Goal: Task Accomplishment & Management: Manage account settings

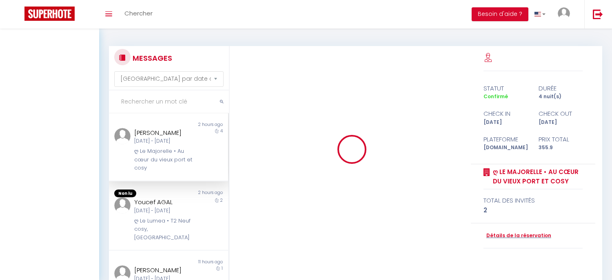
select select "message"
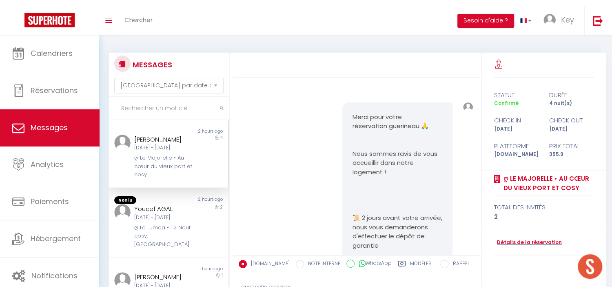
scroll to position [3577, 0]
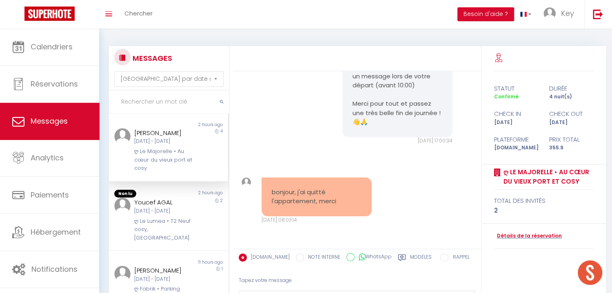
click at [183, 102] on input "text" at bounding box center [169, 102] width 120 height 23
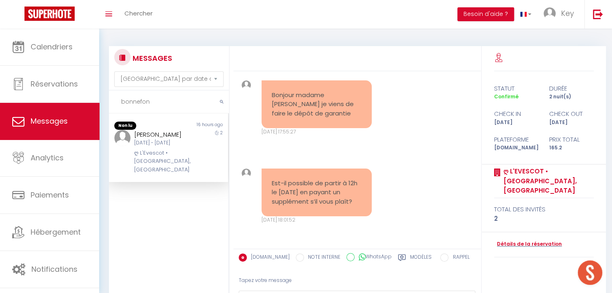
type input "bonnefon"
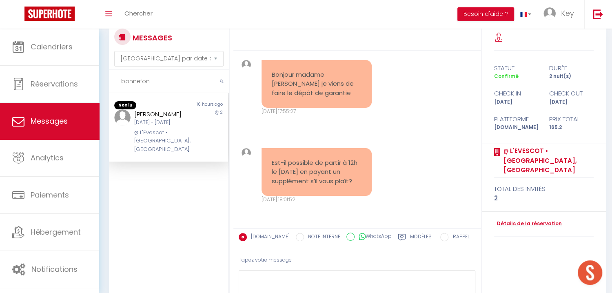
scroll to position [44, 0]
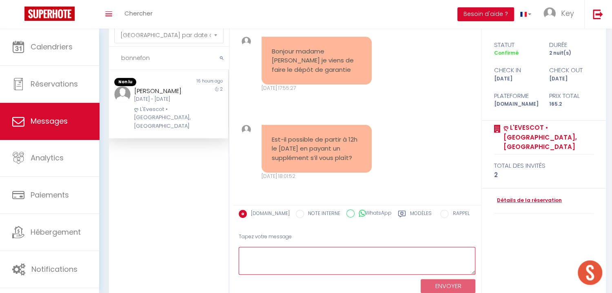
click at [332, 268] on textarea at bounding box center [357, 261] width 237 height 28
paste textarea "" Nous ferons de notre mieux pour vous permettre un départ plus tardif si cela …"
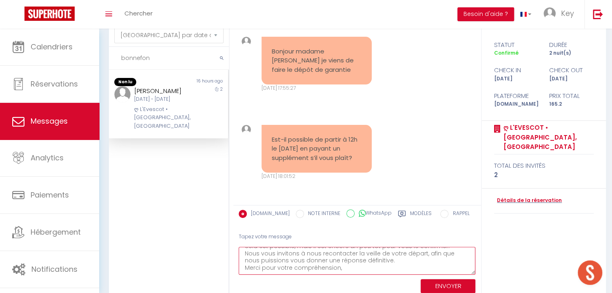
scroll to position [4, 0]
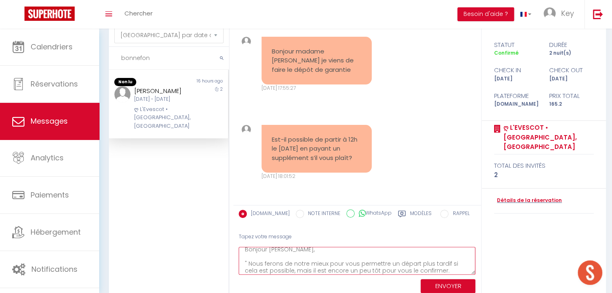
click at [247, 264] on textarea "Bonjour Sophie, " Nous ferons de notre mieux pour vous permettre un départ plus…" at bounding box center [357, 261] width 237 height 28
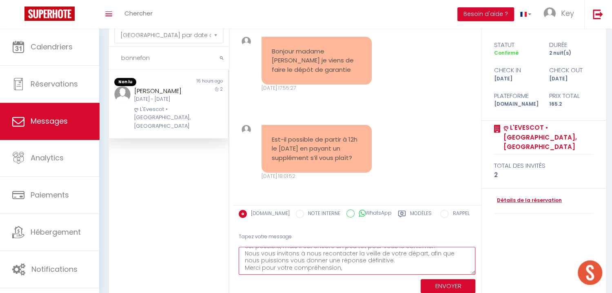
type textarea "Bonjour Sophie, Nous ferons de notre mieux pour vous permettre un départ plus t…"
click at [459, 280] on button "ENVOYER" at bounding box center [448, 286] width 55 height 14
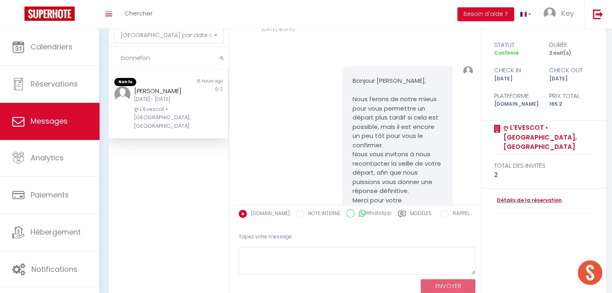
scroll to position [1952, 0]
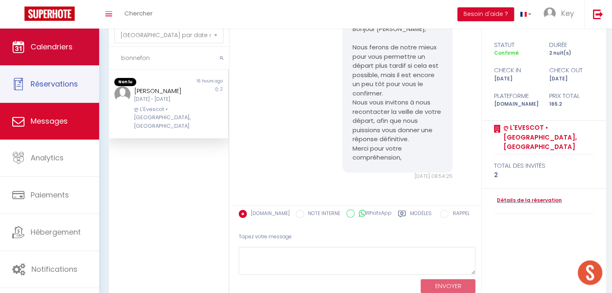
click at [55, 40] on link "Calendriers" at bounding box center [49, 47] width 99 height 37
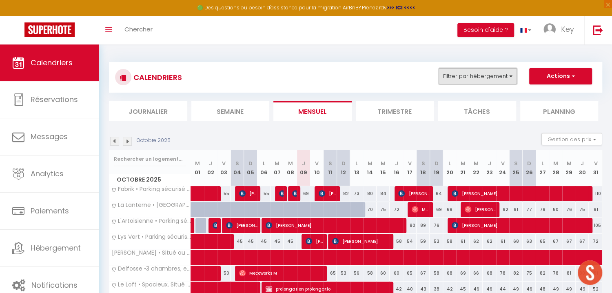
click at [509, 78] on button "Filtrer par hébergement" at bounding box center [478, 76] width 78 height 16
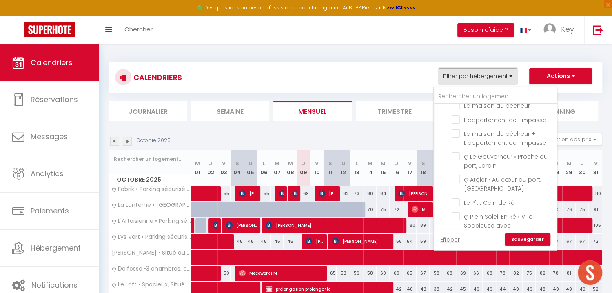
scroll to position [1255, 0]
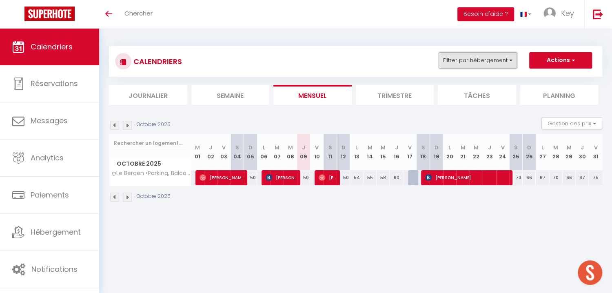
click at [472, 58] on button "Filtrer par hébergement" at bounding box center [478, 60] width 78 height 16
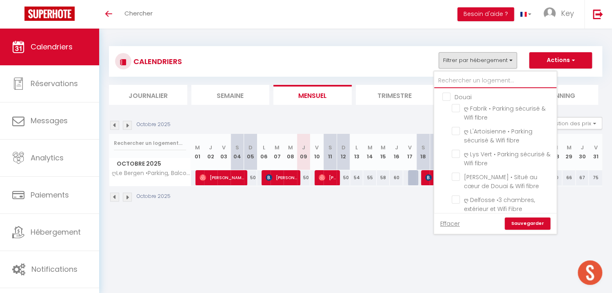
click at [465, 85] on input "text" at bounding box center [495, 80] width 122 height 15
type input "b"
checkbox input "false"
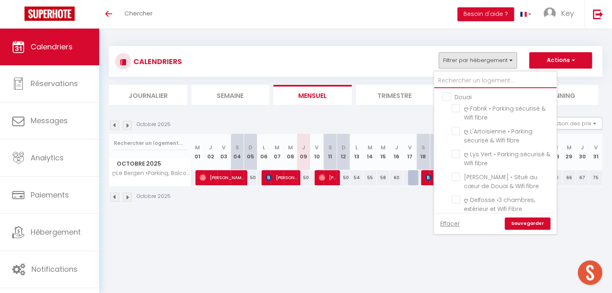
checkbox input "false"
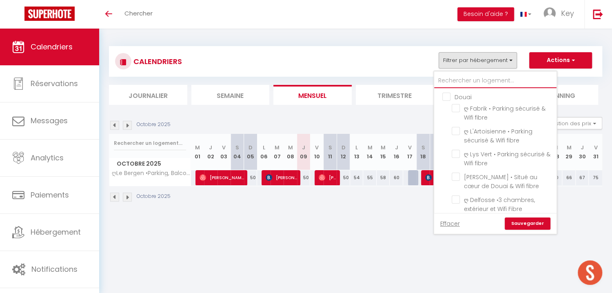
checkbox input "false"
checkbox input "true"
checkbox input "false"
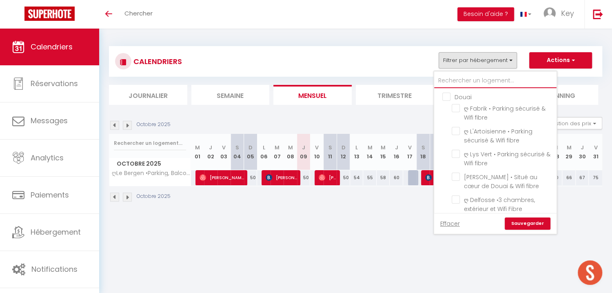
checkbox input "false"
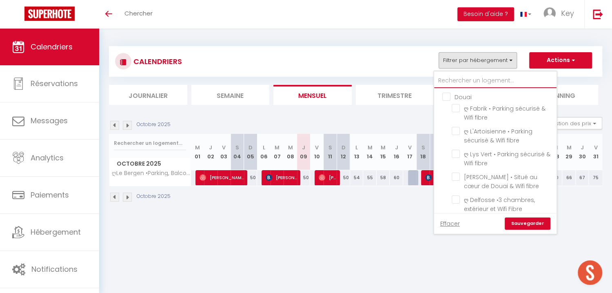
checkbox input "false"
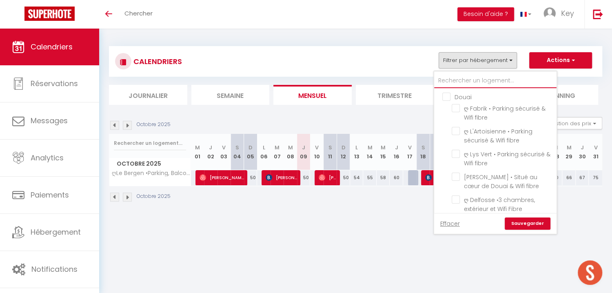
checkbox input "false"
type input "be"
checkbox input "false"
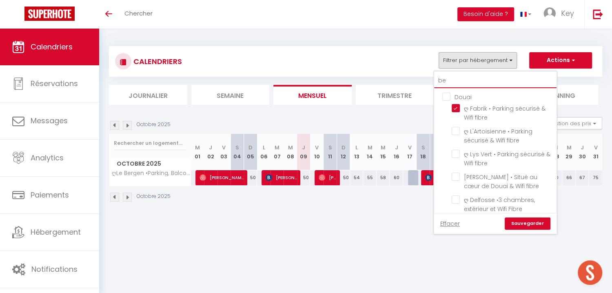
checkbox input "true"
checkbox input "false"
type input "ber"
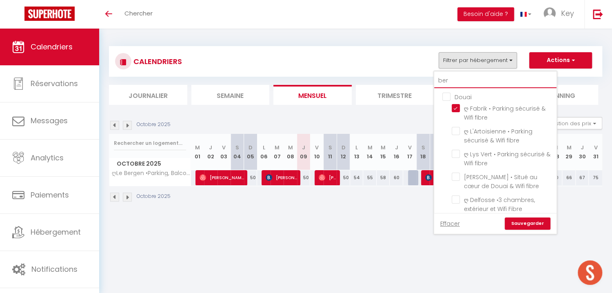
checkbox input "false"
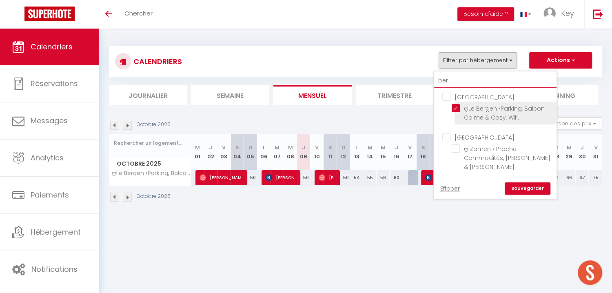
type input "ber"
click at [456, 110] on input "ღLe Bergen •Parking, Balcon Calme & Cosy, Wifi." at bounding box center [503, 108] width 102 height 8
checkbox input "false"
click at [471, 87] on input "ber" at bounding box center [495, 80] width 122 height 15
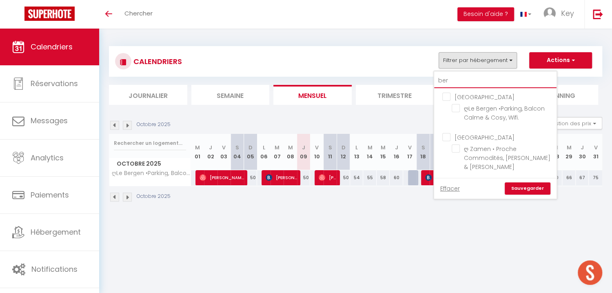
type input "be"
checkbox input "false"
type input "b"
checkbox input "false"
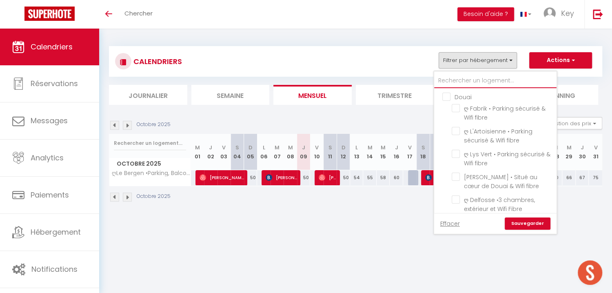
checkbox input "false"
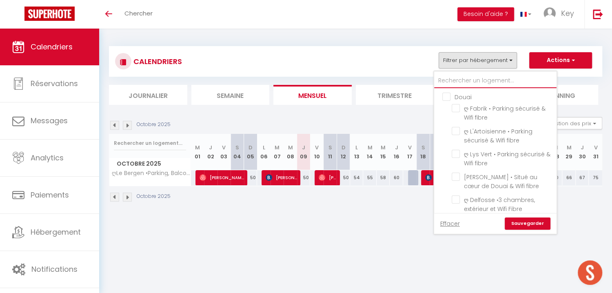
checkbox input "false"
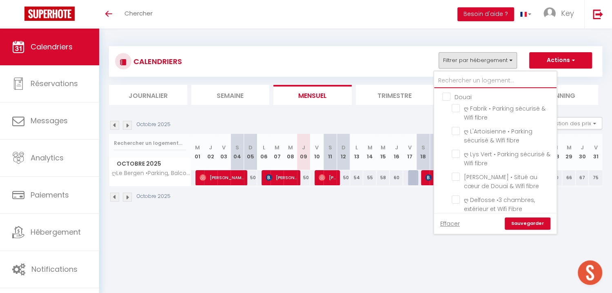
checkbox input "false"
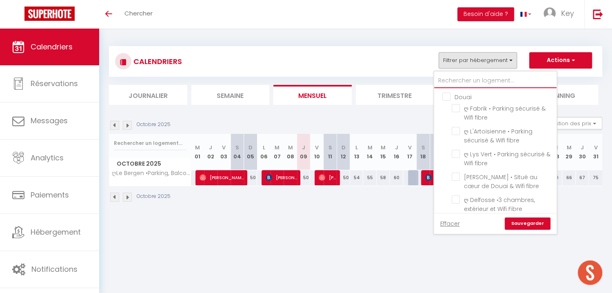
checkbox input "false"
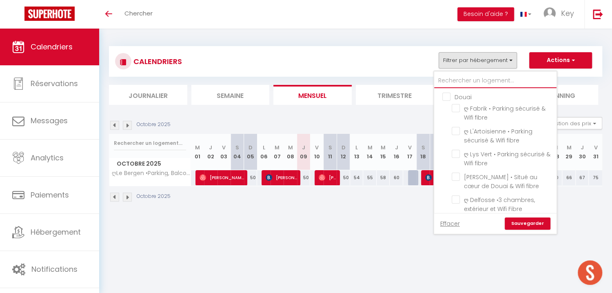
type input "e"
checkbox input "false"
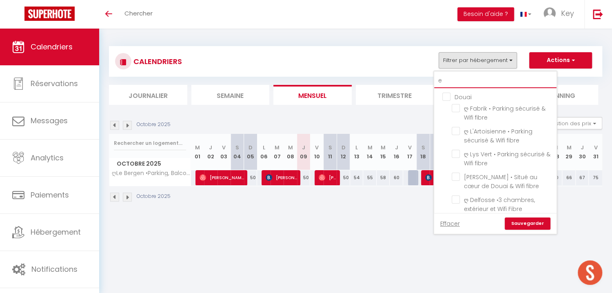
checkbox input "false"
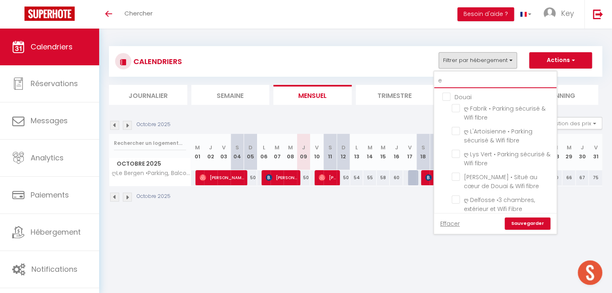
checkbox input "false"
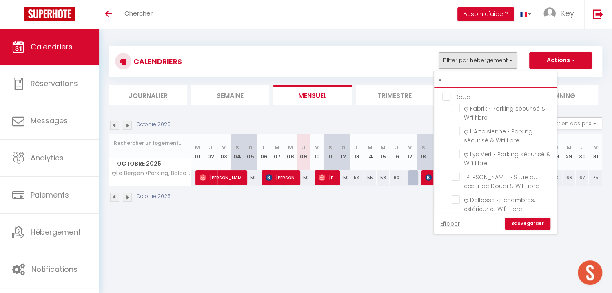
checkbox input "false"
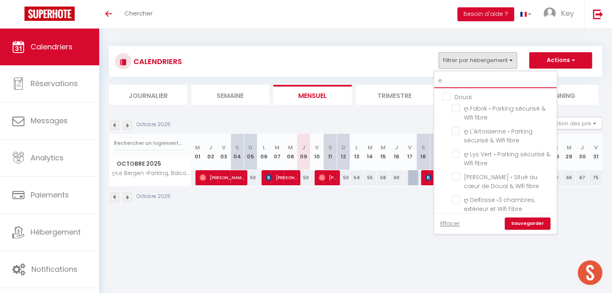
checkbox input "false"
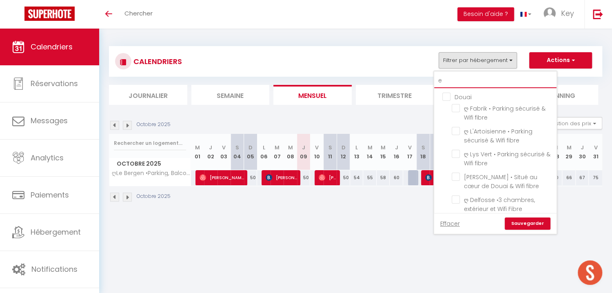
checkbox input "false"
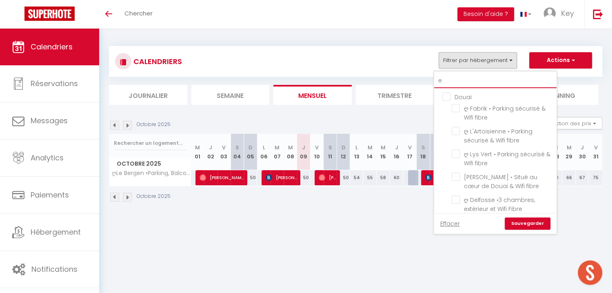
checkbox input "false"
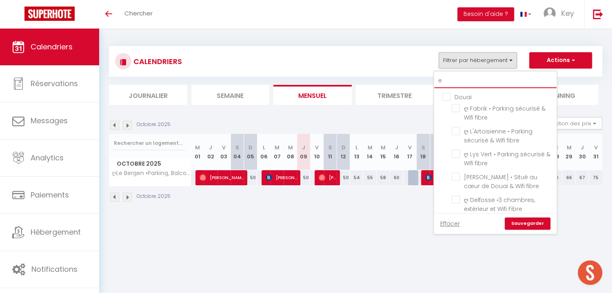
checkbox input "false"
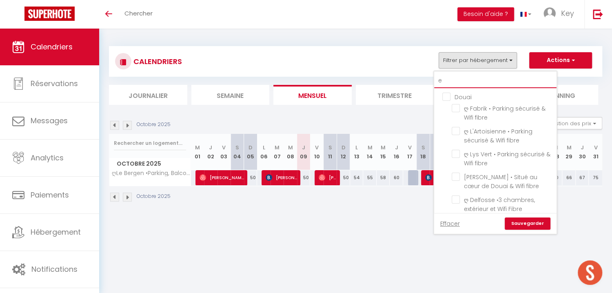
checkbox input "false"
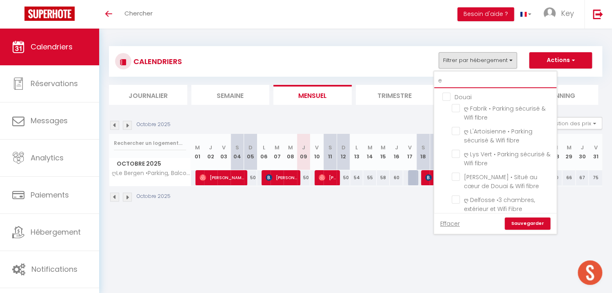
checkbox input "false"
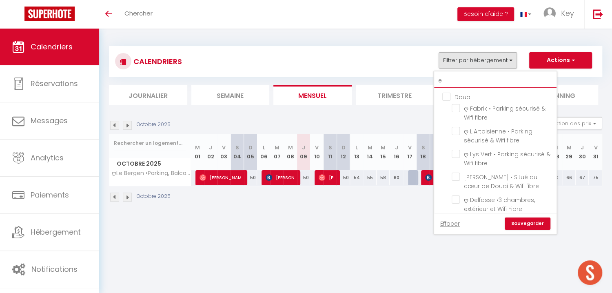
checkbox input "false"
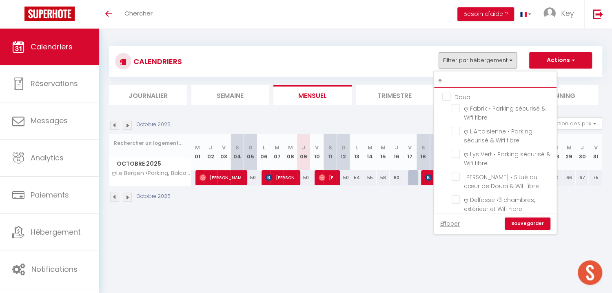
checkbox input "false"
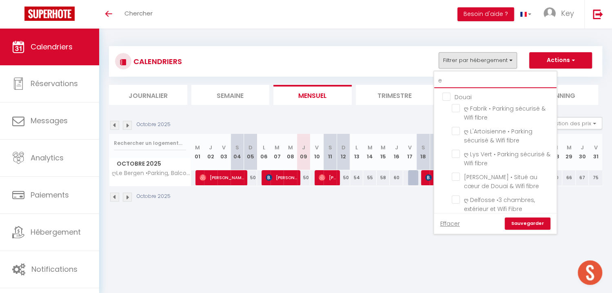
checkbox input "false"
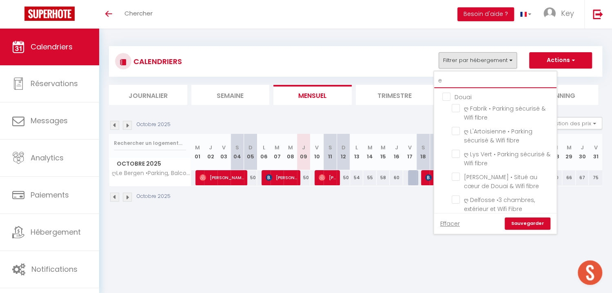
checkbox input "false"
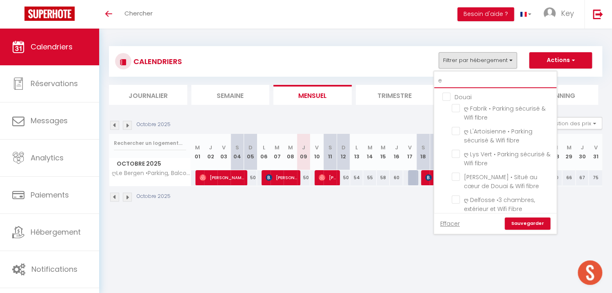
checkbox input "false"
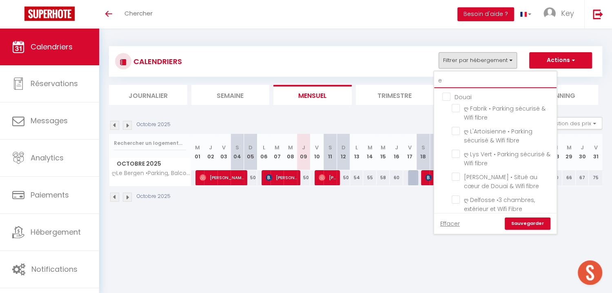
checkbox input "false"
type input "ev"
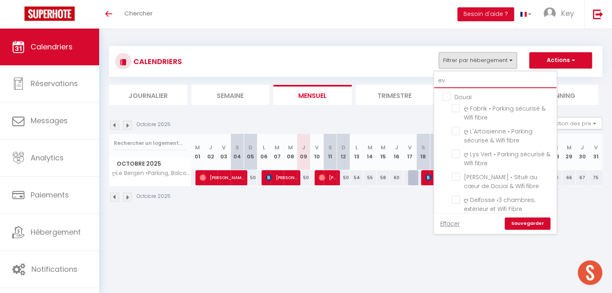
checkbox input "false"
type input "eve"
checkbox input "false"
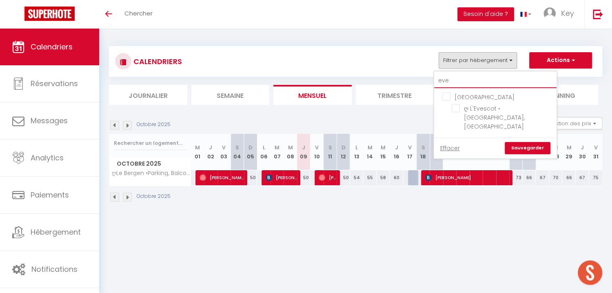
type input "eves"
checkbox input "false"
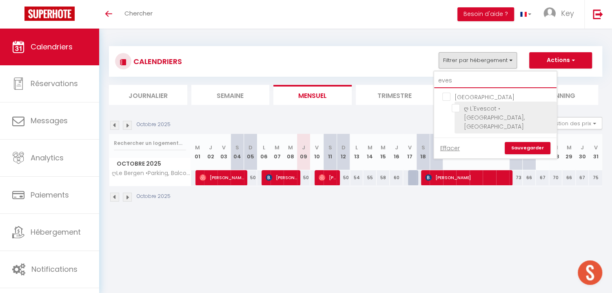
type input "eves"
click at [483, 113] on label "ღ L'Evescot • [GEOGRAPHIC_DATA], [GEOGRAPHIC_DATA]" at bounding box center [505, 117] width 91 height 27
click at [483, 112] on input "ღ L'Evescot • [GEOGRAPHIC_DATA], [GEOGRAPHIC_DATA]" at bounding box center [503, 108] width 102 height 8
checkbox input "true"
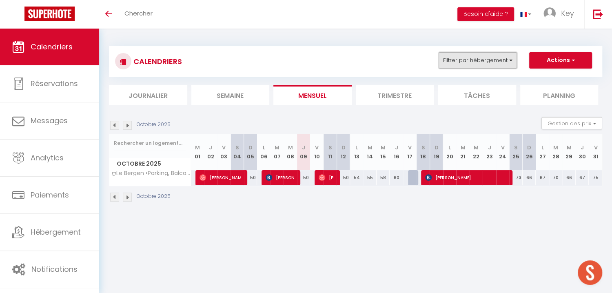
click at [495, 65] on button "Filtrer par hébergement" at bounding box center [478, 60] width 78 height 16
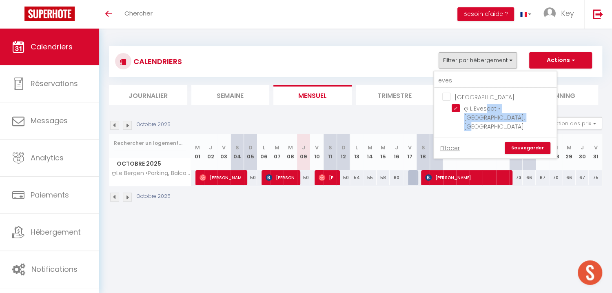
click at [543, 142] on link "Sauvegarder" at bounding box center [528, 148] width 46 height 12
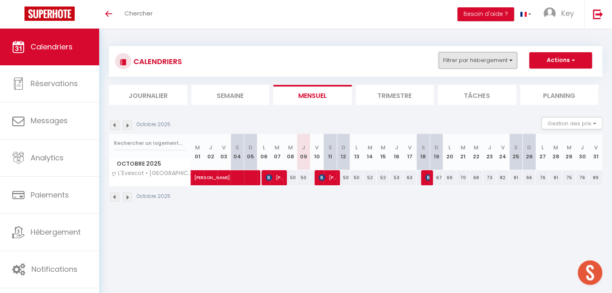
click at [460, 57] on button "Filtrer par hébergement" at bounding box center [478, 60] width 78 height 16
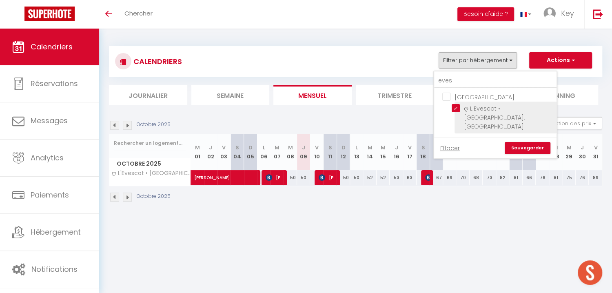
click at [458, 107] on input "ღ L'Evescot • [GEOGRAPHIC_DATA], [GEOGRAPHIC_DATA]" at bounding box center [503, 108] width 102 height 8
checkbox input "false"
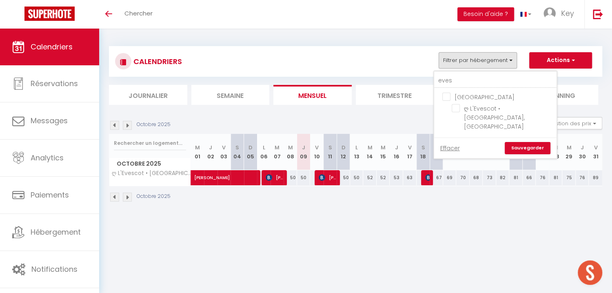
click at [536, 142] on link "Sauvegarder" at bounding box center [528, 148] width 46 height 12
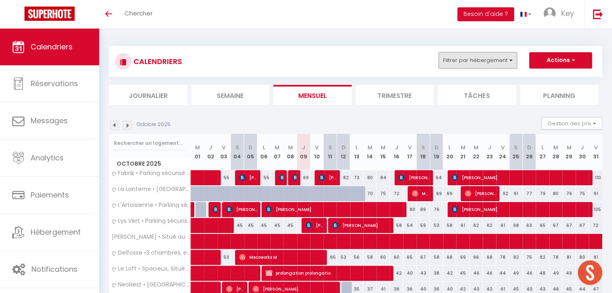
click at [474, 67] on button "Filtrer par hébergement" at bounding box center [478, 60] width 78 height 16
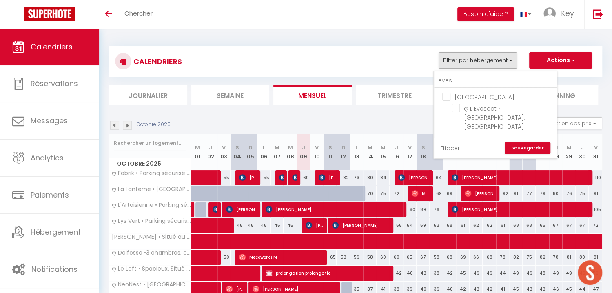
click at [470, 89] on ul "La Rochelle ღ L'Evescot • [GEOGRAPHIC_DATA], [GEOGRAPHIC_DATA]" at bounding box center [495, 112] width 122 height 49
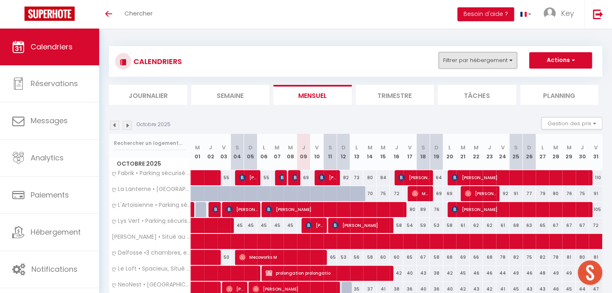
click at [489, 62] on button "Filtrer par hébergement" at bounding box center [478, 60] width 78 height 16
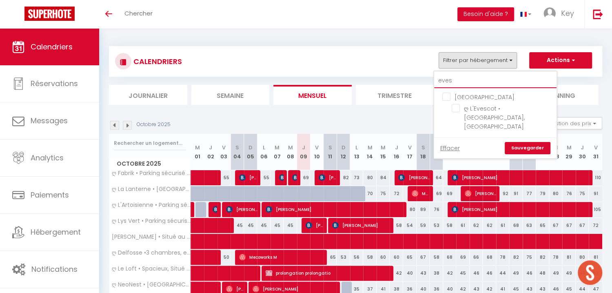
click at [478, 76] on input "eves" at bounding box center [495, 80] width 122 height 15
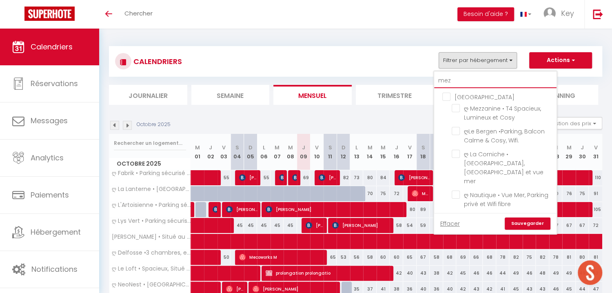
type input "mezz"
checkbox input "false"
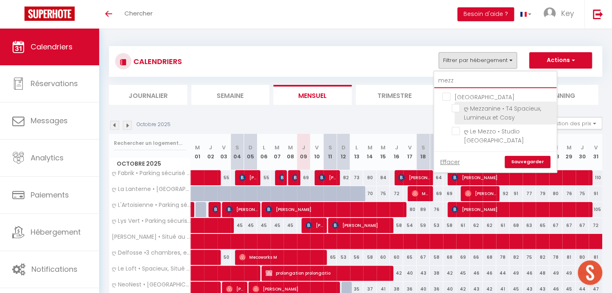
type input "mezz"
click at [458, 109] on input "ღ Mezzanine • T4 Spacieux, Lumineux et Cosy" at bounding box center [503, 108] width 102 height 8
checkbox input "true"
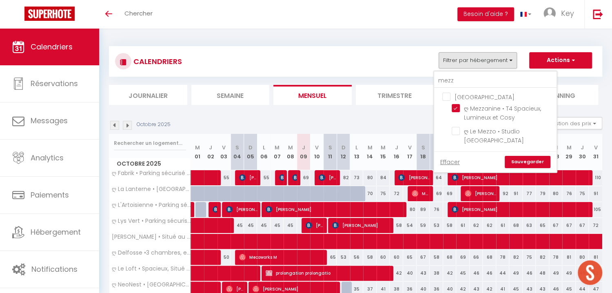
checkbox input "false"
click at [525, 161] on link "Sauvegarder" at bounding box center [528, 162] width 46 height 12
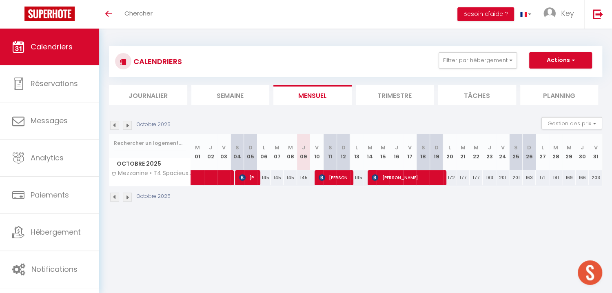
click at [347, 181] on span "[PERSON_NAME]" at bounding box center [334, 178] width 31 height 16
select select "OK"
select select "1"
select select "0"
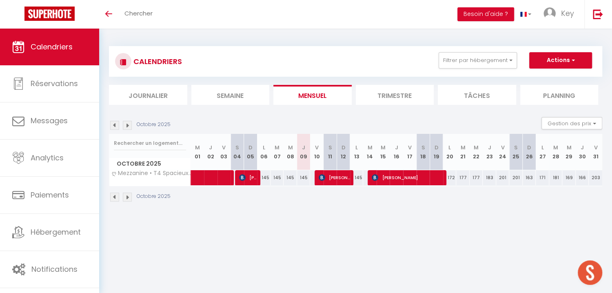
select select "1"
select select
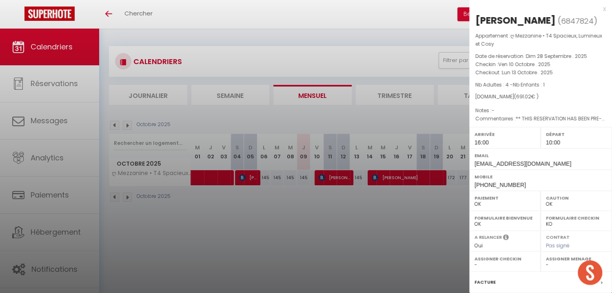
click at [68, 167] on div at bounding box center [306, 146] width 612 height 293
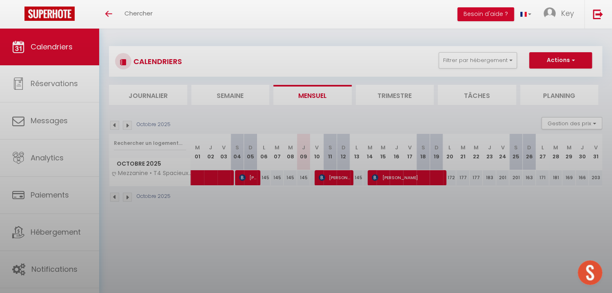
click at [74, 119] on div at bounding box center [306, 146] width 612 height 293
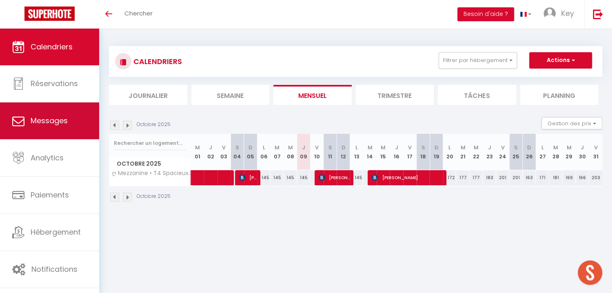
click at [67, 131] on link "Messages" at bounding box center [49, 120] width 99 height 37
select select "message"
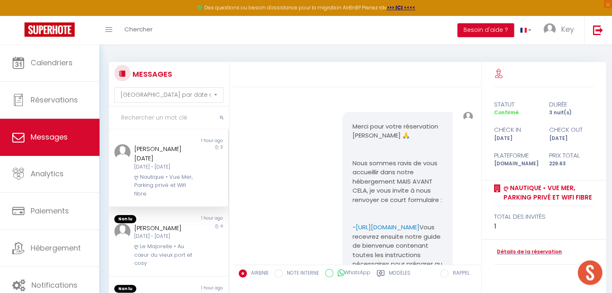
scroll to position [2350, 0]
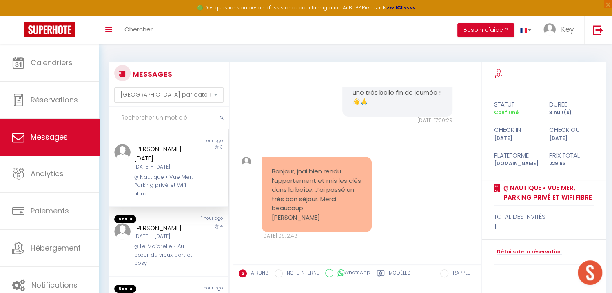
click at [407, 275] on label "Modèles" at bounding box center [400, 274] width 22 height 10
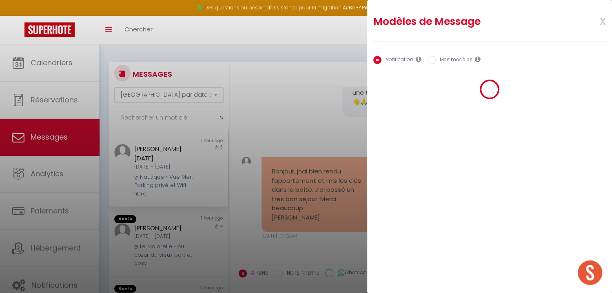
click at [460, 54] on div "Notification Mes modèles" at bounding box center [490, 60] width 233 height 17
click at [458, 54] on div "Notification Mes modèles" at bounding box center [490, 60] width 233 height 17
click at [457, 59] on label "Mes modèles" at bounding box center [454, 60] width 37 height 9
click at [436, 59] on input "Mes modèles" at bounding box center [432, 60] width 8 height 8
radio input "true"
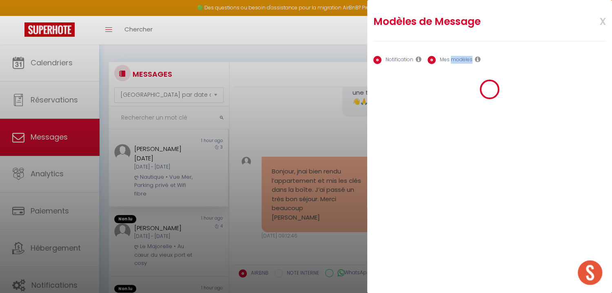
radio input "false"
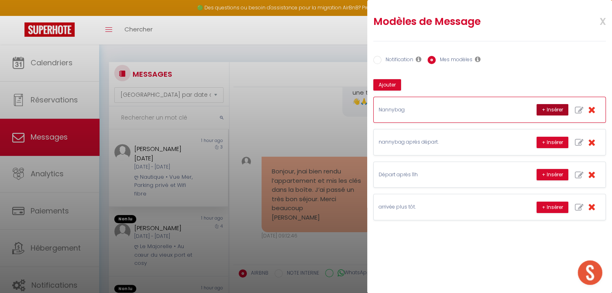
click at [549, 112] on button "+ Insérer" at bounding box center [553, 109] width 32 height 11
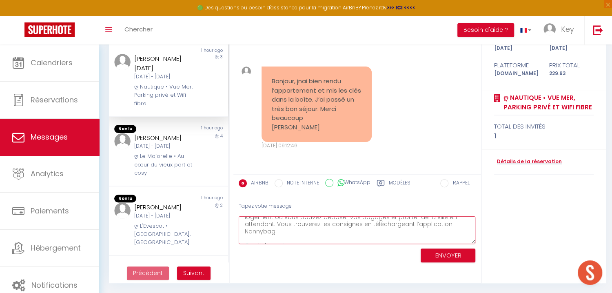
scroll to position [42, 0]
drag, startPoint x: 249, startPoint y: 227, endPoint x: 323, endPoint y: 234, distance: 73.8
click at [323, 234] on textarea "Pour des raisons de sécurité et d'organisation, les bagages peuvent être déposé…" at bounding box center [357, 230] width 237 height 28
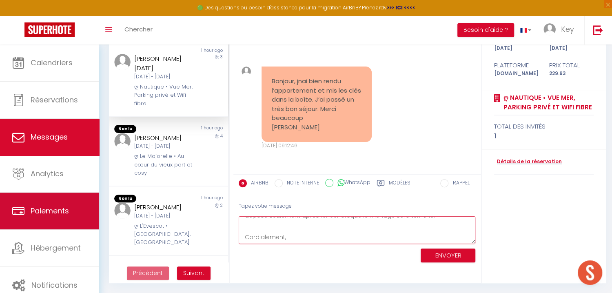
scroll to position [14, 0]
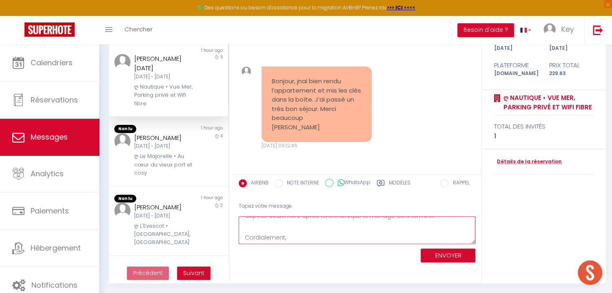
click at [348, 227] on textarea "Pour des raisons de sécurité et d'organisation, les bagages peuvent être déposé…" at bounding box center [357, 230] width 237 height 28
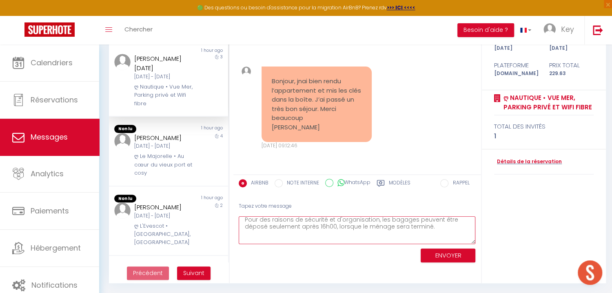
scroll to position [0, 0]
drag, startPoint x: 441, startPoint y: 234, endPoint x: 225, endPoint y: 216, distance: 216.0
click at [239, 216] on textarea "Pour des raisons de sécurité et d'organisation, les bagages peuvent être déposé…" at bounding box center [357, 230] width 237 height 28
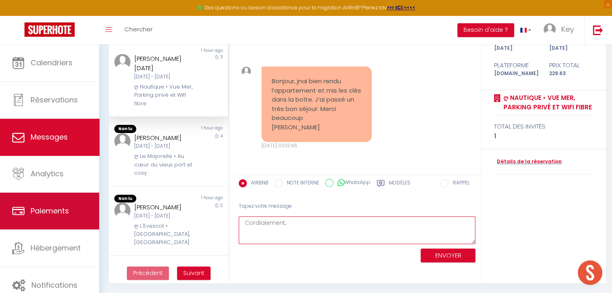
type textarea "Cordialement,"
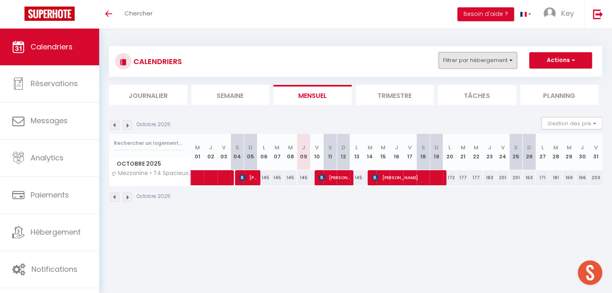
click at [476, 62] on button "Filtrer par hébergement" at bounding box center [478, 60] width 78 height 16
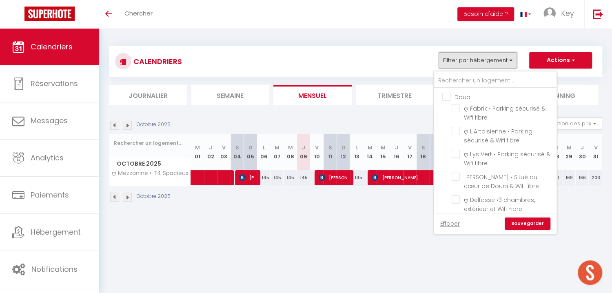
scroll to position [1255, 0]
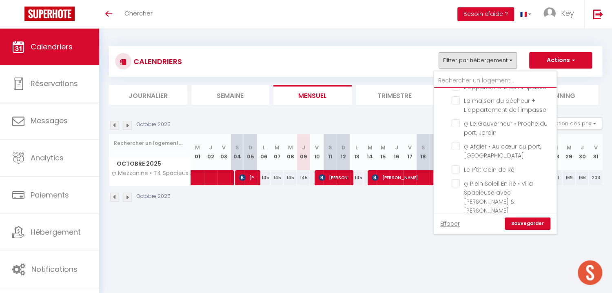
click at [462, 81] on input "text" at bounding box center [495, 80] width 122 height 15
type input "m"
checkbox input "false"
checkbox input "true"
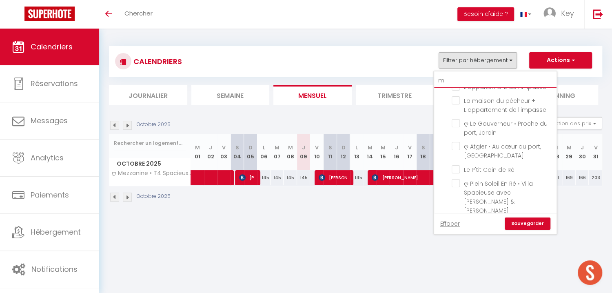
checkbox input "false"
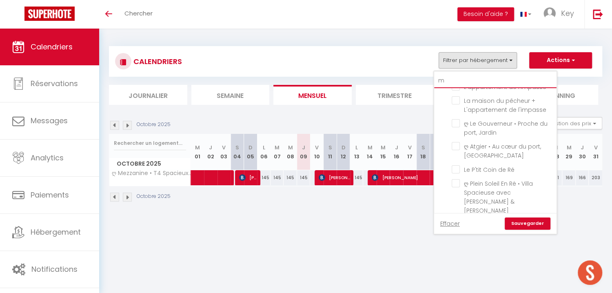
checkbox input "false"
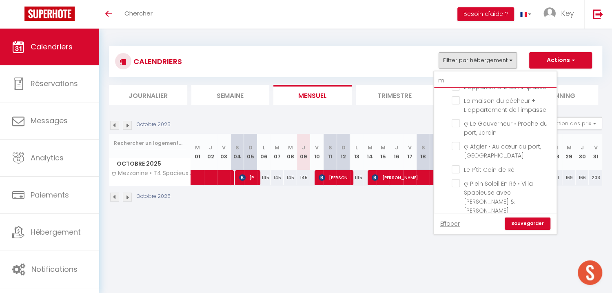
checkbox input "false"
type input "me"
checkbox input "false"
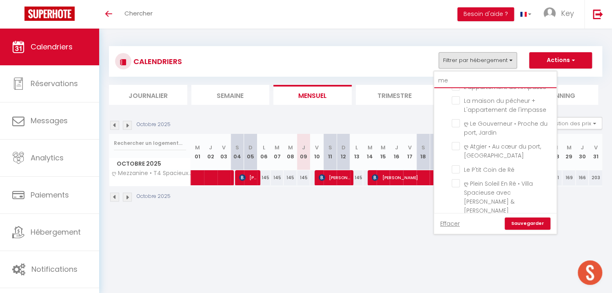
checkbox input "true"
checkbox input "false"
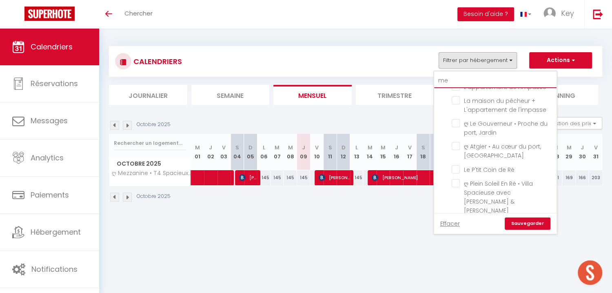
checkbox input "false"
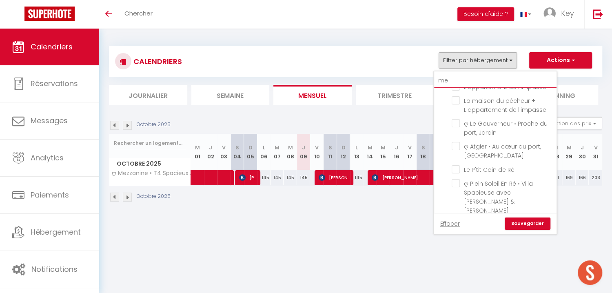
checkbox input "false"
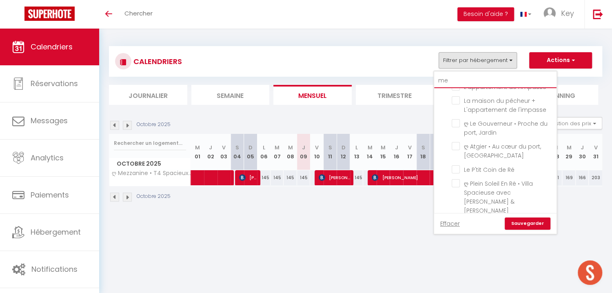
scroll to position [225, 0]
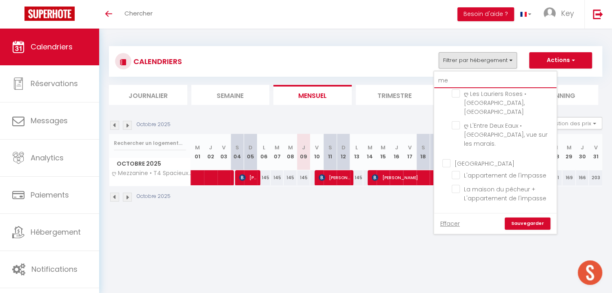
type input "mez"
checkbox input "false"
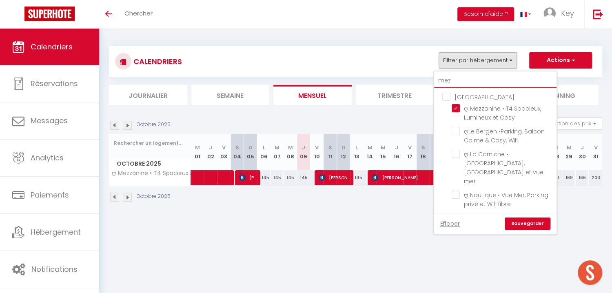
type input "mezz"
checkbox input "false"
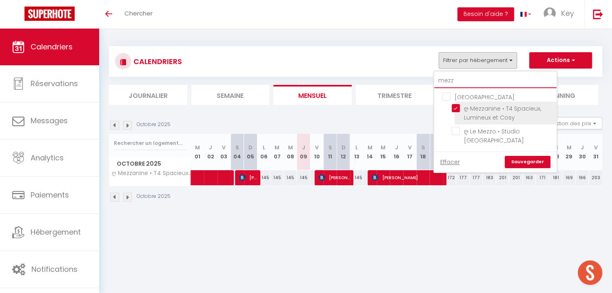
type input "mezz"
click at [455, 111] on input "ღ Mezzanine • T4 Spacieux, Lumineux et Cosy" at bounding box center [503, 108] width 102 height 8
checkbox input "false"
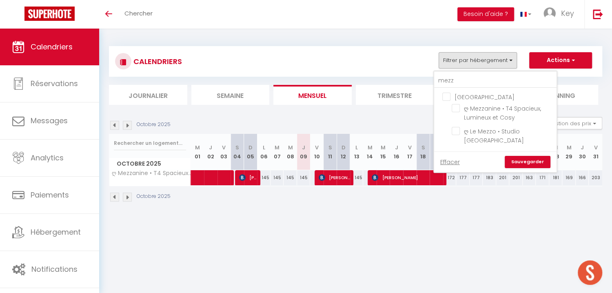
click at [538, 161] on link "Sauvegarder" at bounding box center [528, 162] width 46 height 12
